Goal: Transaction & Acquisition: Book appointment/travel/reservation

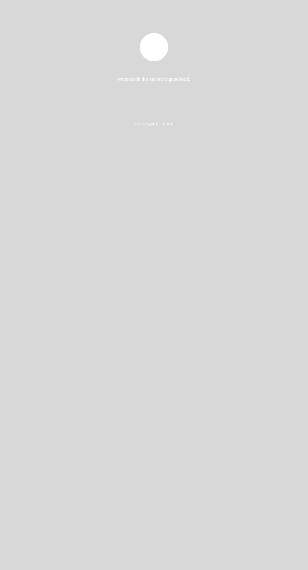
select select "es"
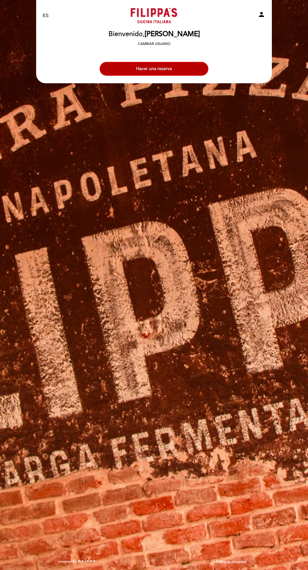
click at [159, 69] on button "Hacer una reserva" at bounding box center [154, 69] width 109 height 14
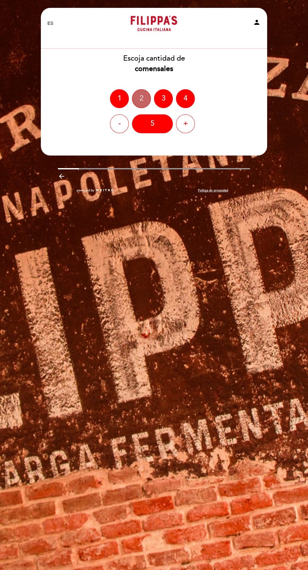
click at [149, 101] on div "2" at bounding box center [141, 98] width 19 height 19
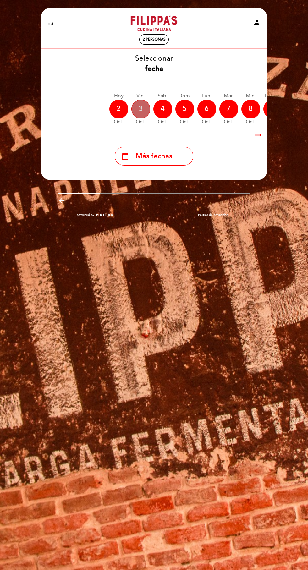
click at [142, 108] on div "3" at bounding box center [140, 109] width 19 height 19
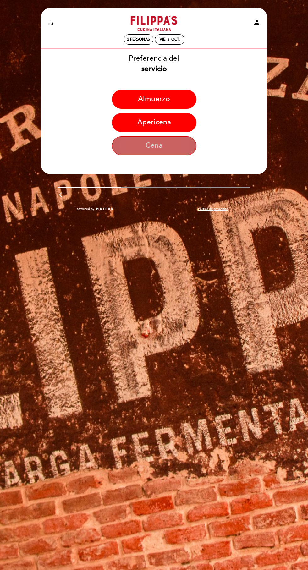
click at [152, 150] on button "Cena" at bounding box center [154, 145] width 85 height 19
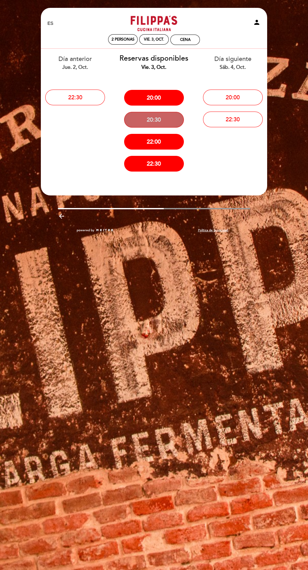
click at [151, 117] on button "20:30" at bounding box center [154, 120] width 60 height 16
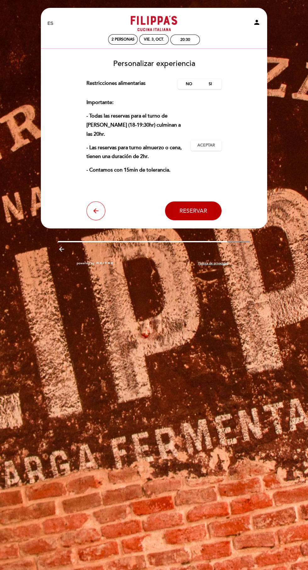
click at [199, 207] on span "Reservar" at bounding box center [193, 210] width 28 height 7
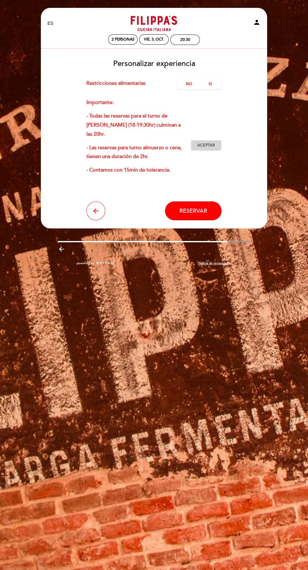
click at [214, 140] on button "Aceptar Aceptado" at bounding box center [206, 145] width 31 height 11
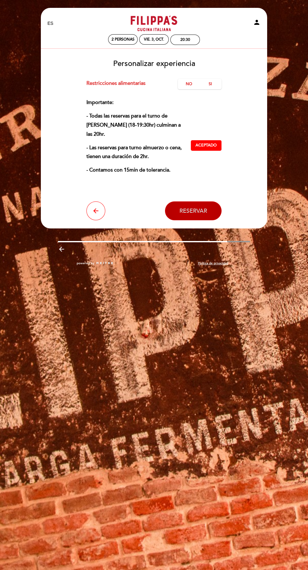
click at [195, 207] on span "Reservar" at bounding box center [193, 210] width 28 height 7
click at [200, 207] on span "Reservar" at bounding box center [193, 210] width 28 height 7
click at [201, 210] on button "Reservar" at bounding box center [193, 210] width 57 height 19
click at [189, 84] on label "No" at bounding box center [189, 84] width 22 height 10
click at [199, 207] on span "Reservar" at bounding box center [193, 210] width 28 height 7
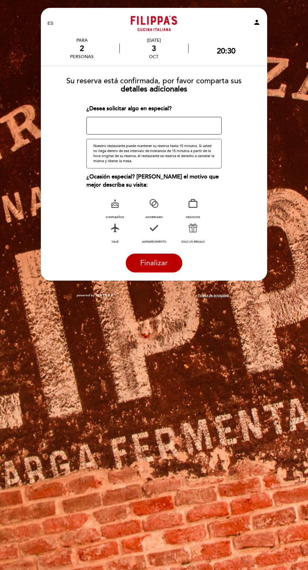
click at [162, 265] on span "Finalizar" at bounding box center [154, 263] width 28 height 9
